Goal: Information Seeking & Learning: Learn about a topic

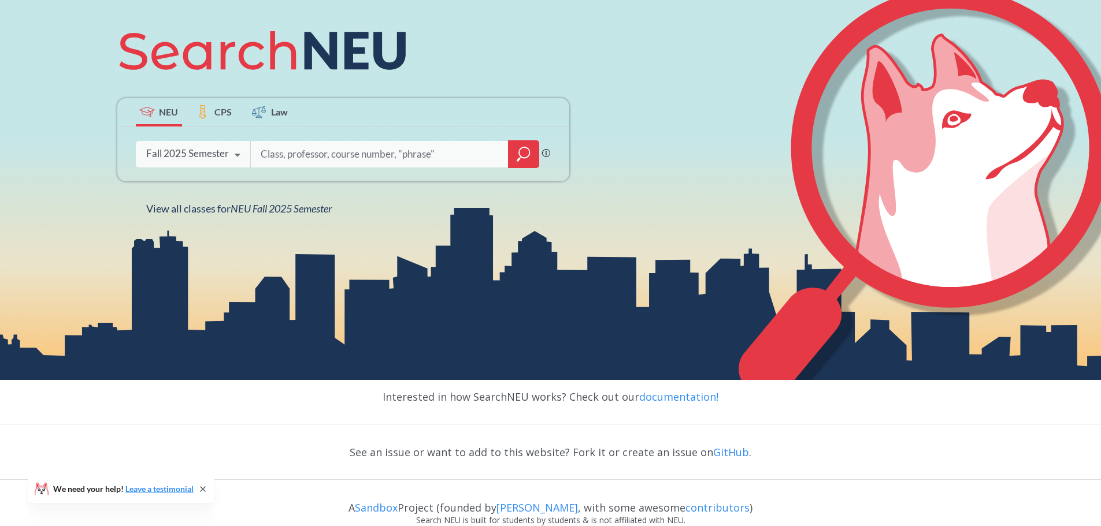
scroll to position [156, 0]
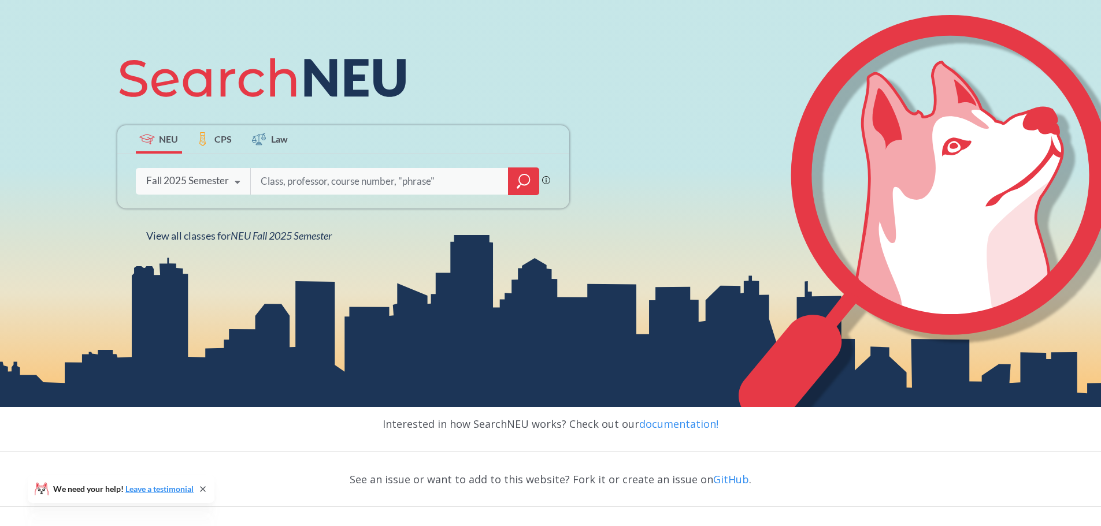
click at [302, 174] on input "search" at bounding box center [379, 181] width 240 height 24
type input "CS5001"
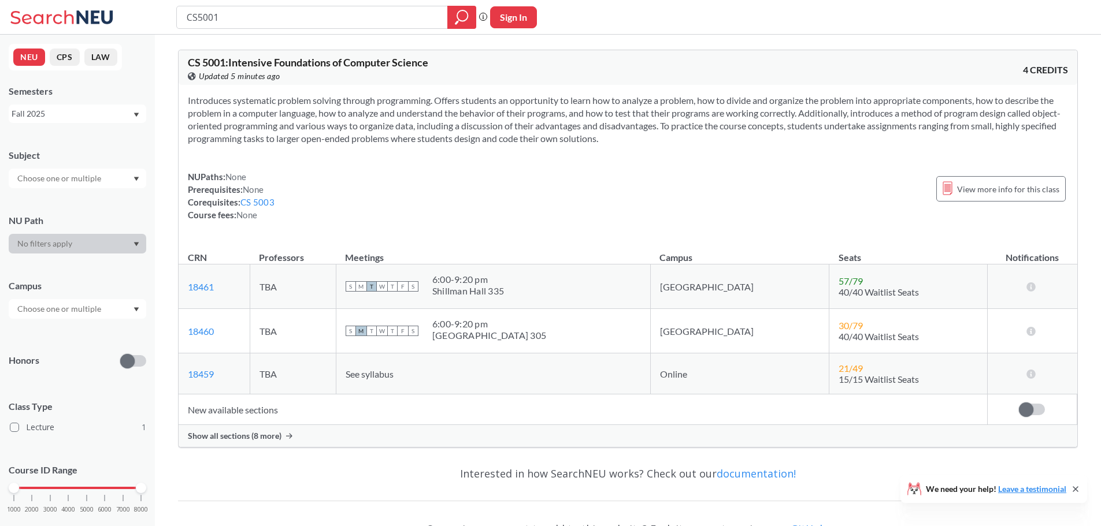
scroll to position [58, 0]
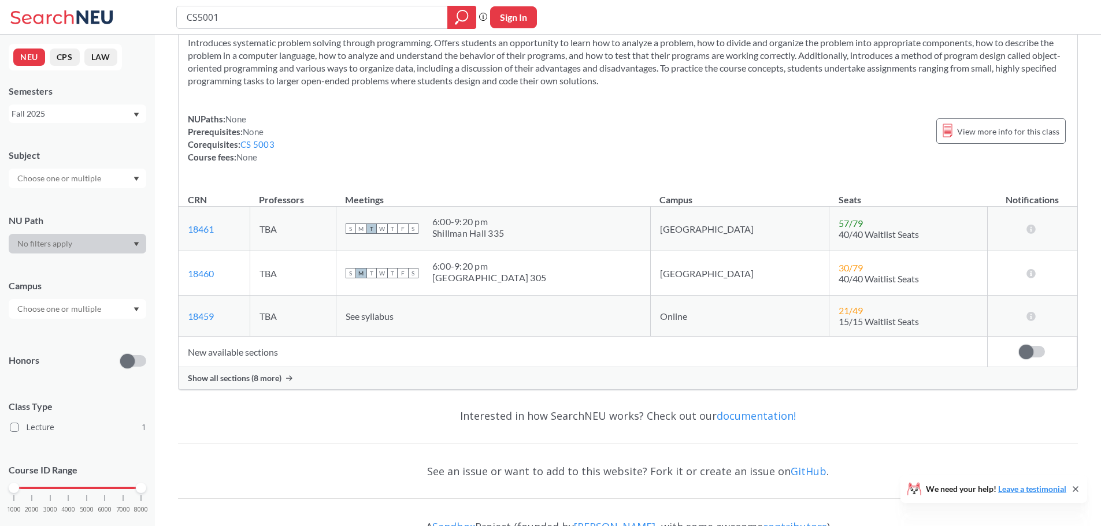
click at [277, 380] on span "Show all sections (8 more)" at bounding box center [235, 378] width 94 height 10
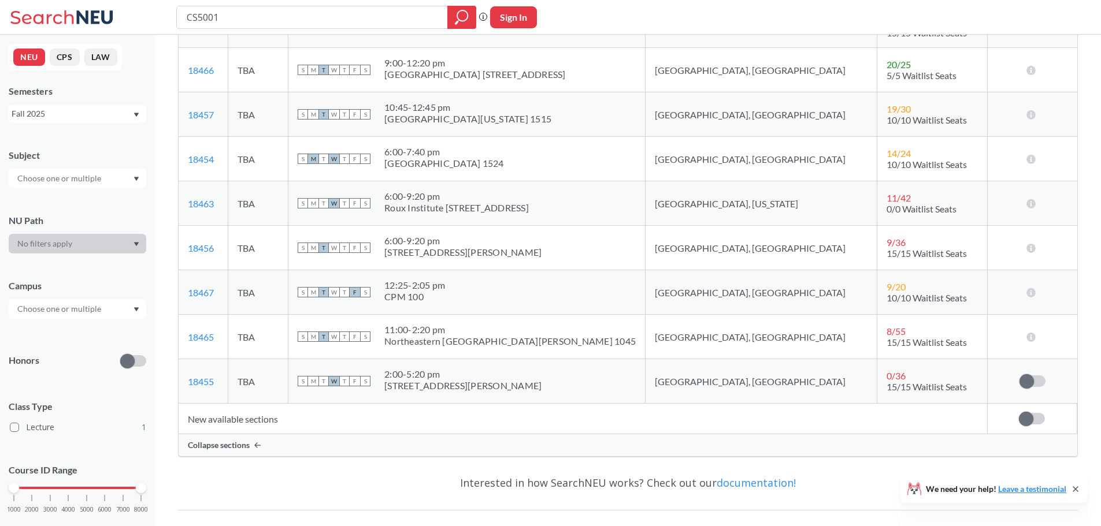
scroll to position [289, 0]
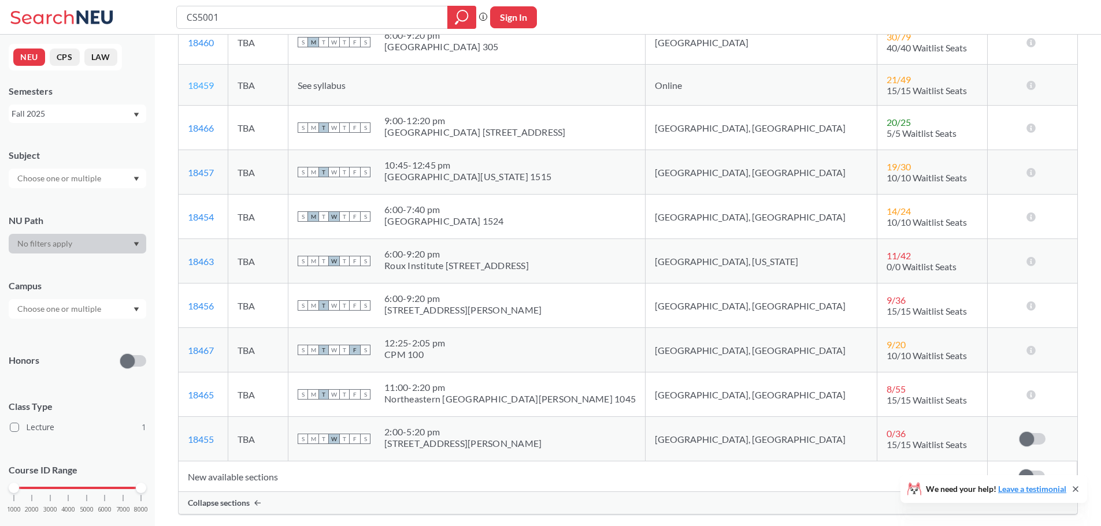
click at [199, 90] on link "18459" at bounding box center [201, 85] width 26 height 11
click at [124, 174] on div at bounding box center [78, 179] width 138 height 20
click at [118, 153] on div "Subject" at bounding box center [78, 155] width 138 height 13
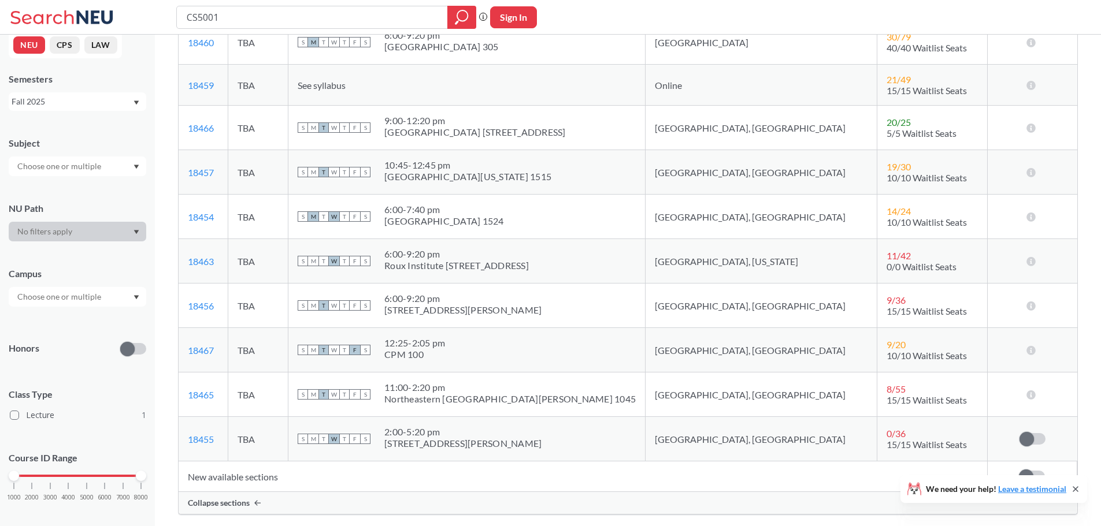
scroll to position [24, 0]
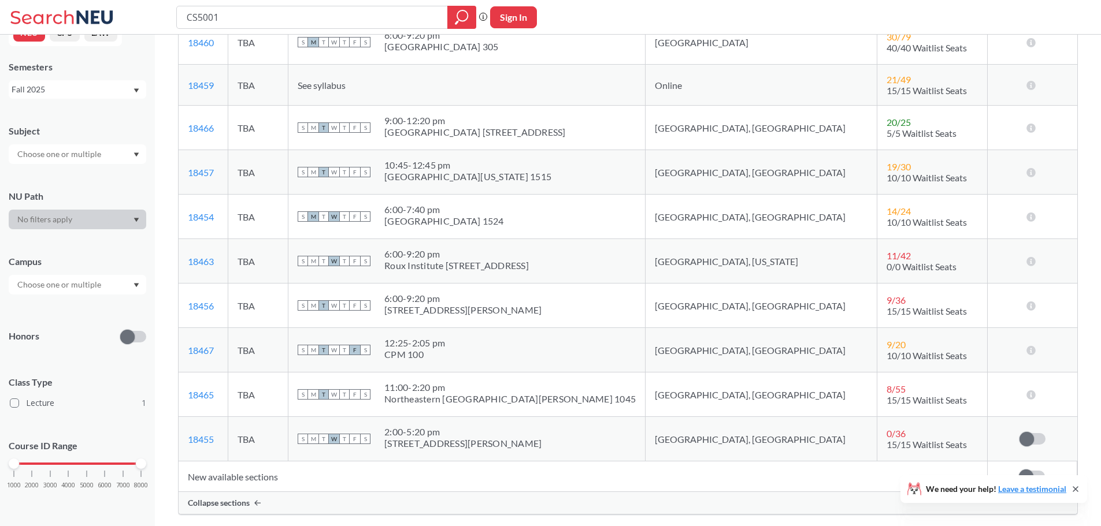
click at [118, 287] on div at bounding box center [78, 285] width 138 height 20
click at [120, 262] on div "Campus" at bounding box center [78, 261] width 138 height 13
click at [201, 393] on link "18465" at bounding box center [201, 394] width 26 height 11
click at [886, 257] on span "9 / 36" at bounding box center [895, 255] width 19 height 11
click at [886, 256] on span "9 / 36" at bounding box center [895, 255] width 19 height 11
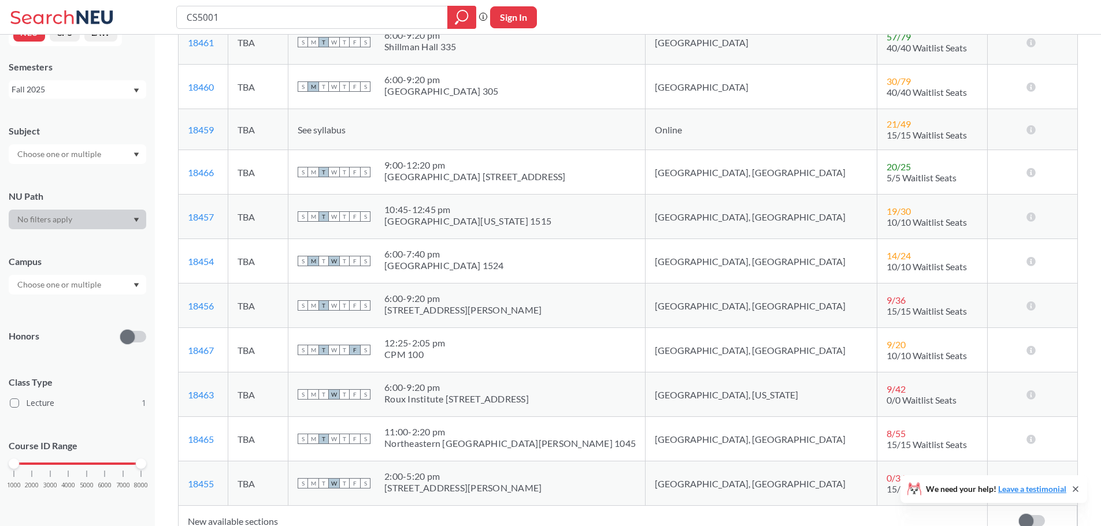
scroll to position [347, 0]
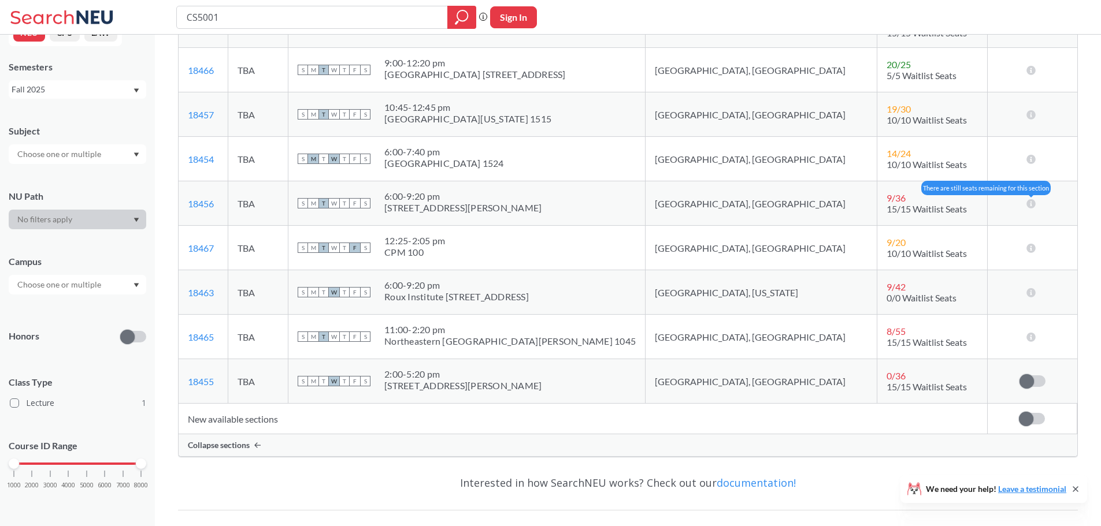
click at [1031, 205] on icon at bounding box center [1030, 203] width 11 height 9
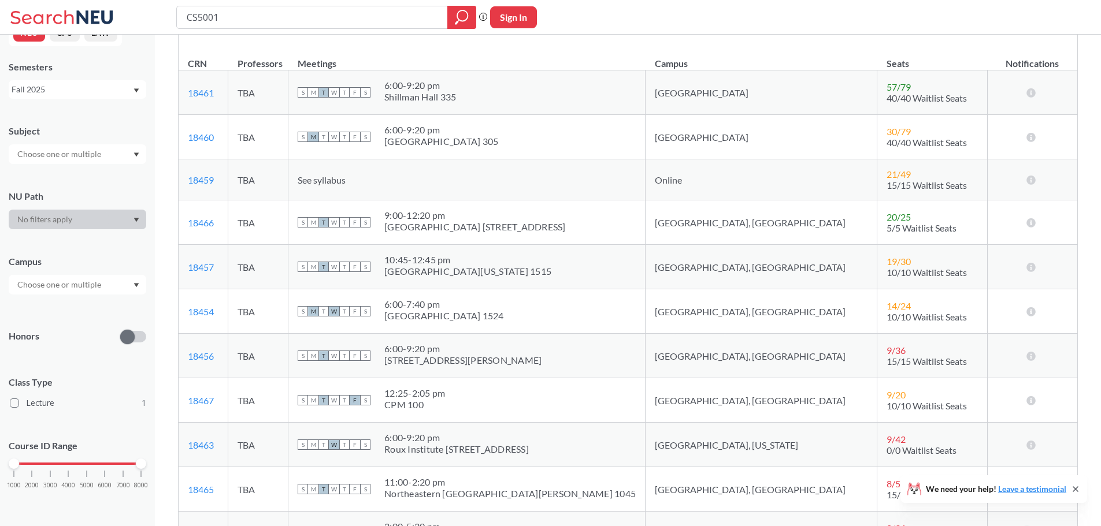
scroll to position [58, 0]
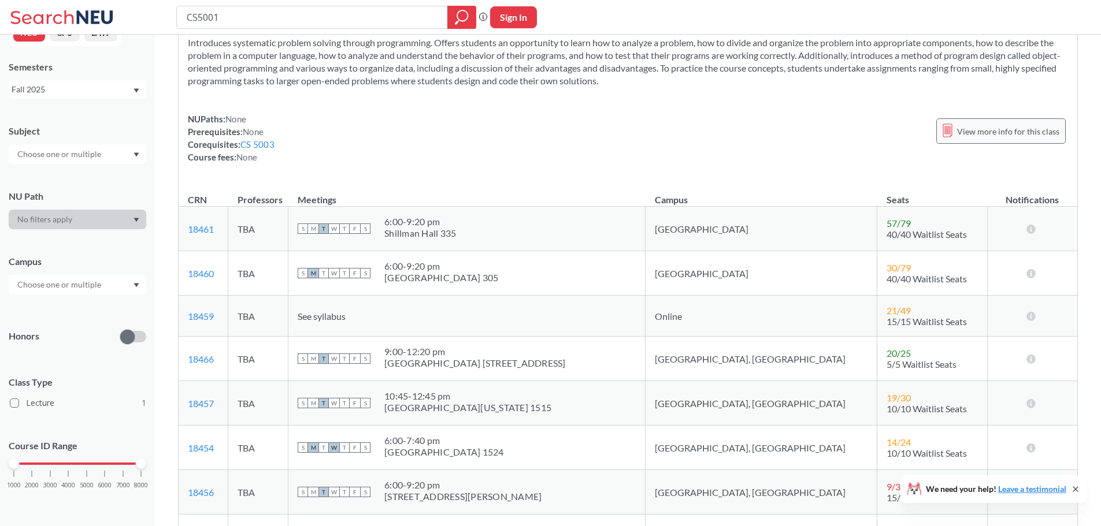
click at [990, 139] on div "View more info for this class" at bounding box center [1000, 130] width 129 height 25
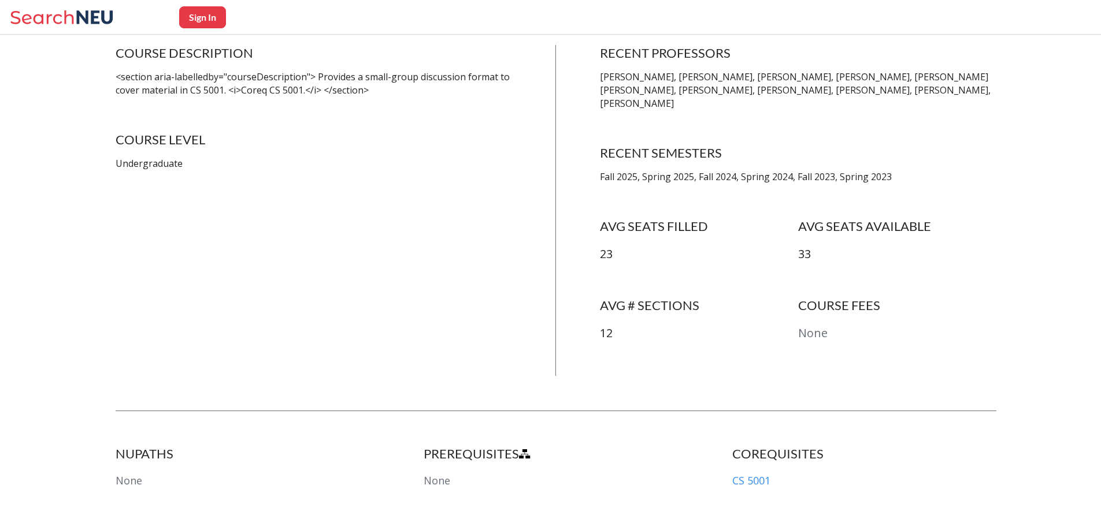
scroll to position [1246, 0]
